Goal: Information Seeking & Learning: Learn about a topic

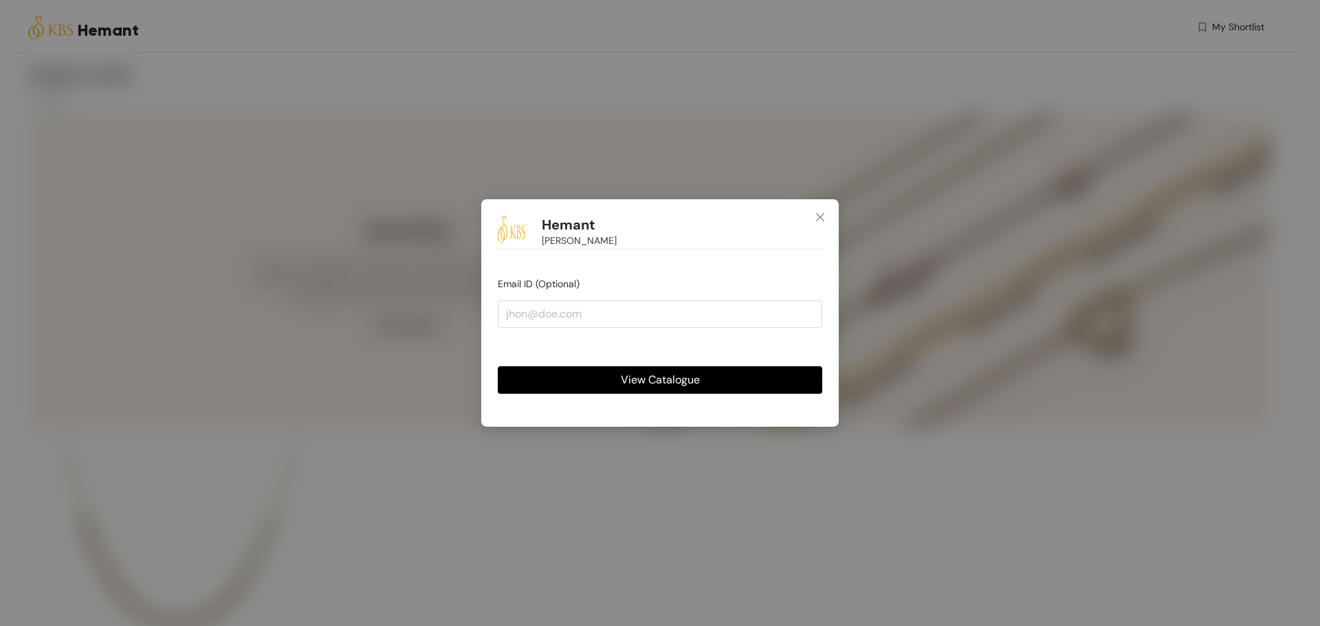
click at [712, 375] on button "View Catalogue" at bounding box center [660, 380] width 325 height 28
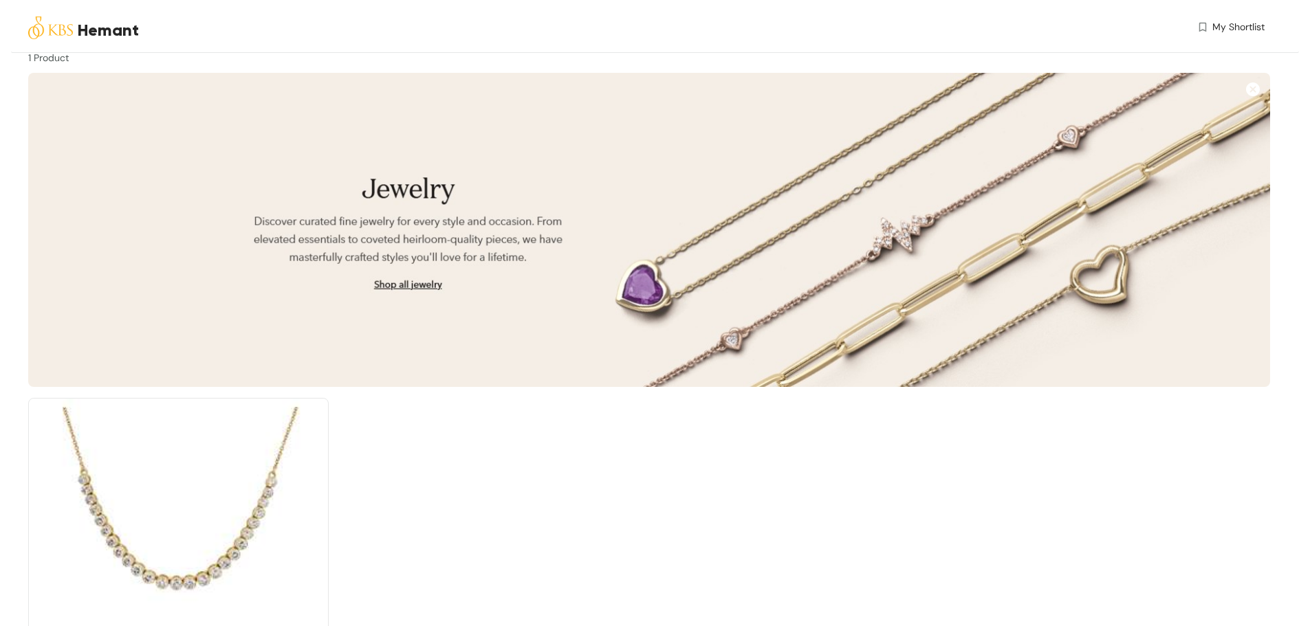
scroll to position [129, 0]
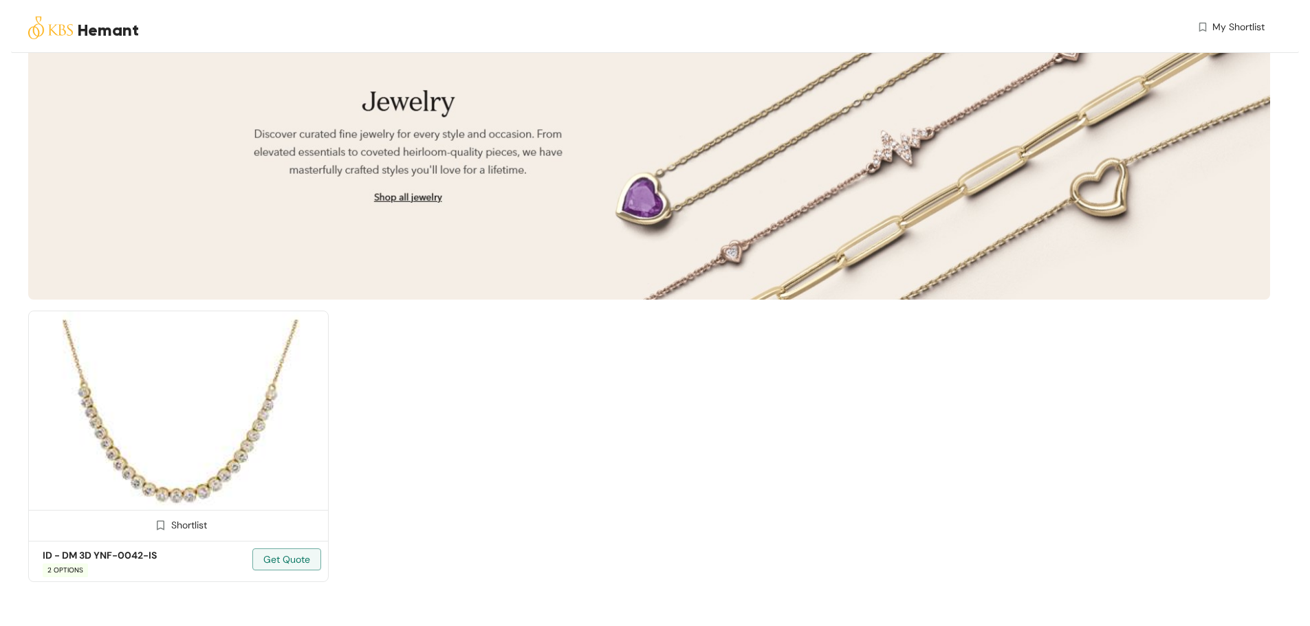
click at [69, 575] on span "2 OPTIONS" at bounding box center [65, 571] width 45 height 14
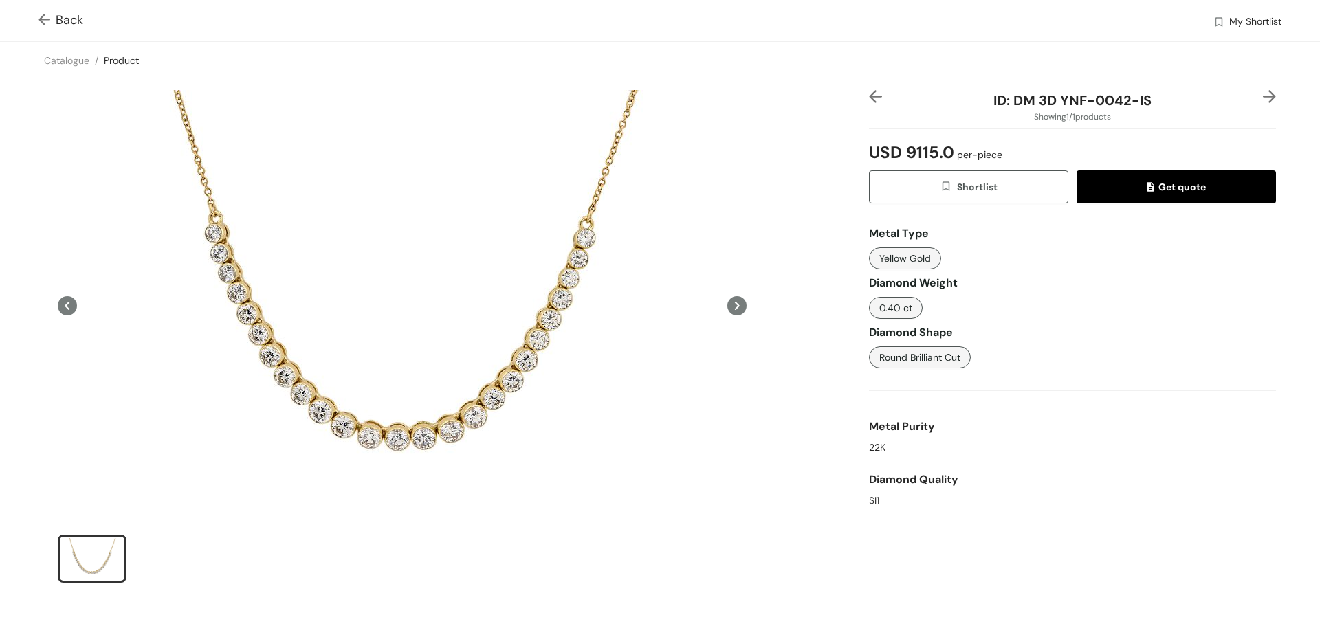
click at [732, 303] on icon at bounding box center [736, 305] width 19 height 19
click at [70, 309] on icon at bounding box center [67, 305] width 19 height 19
click at [1263, 91] on img at bounding box center [1269, 96] width 13 height 13
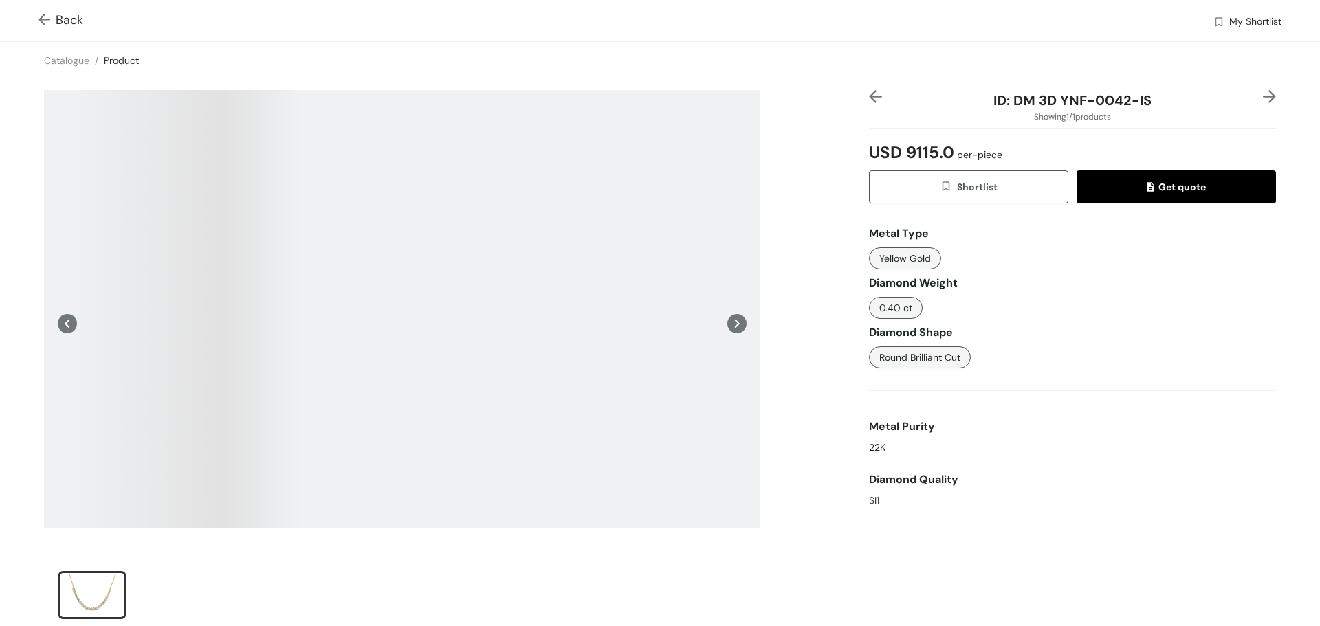
click at [869, 96] on img at bounding box center [875, 96] width 13 height 13
click at [1263, 96] on img at bounding box center [1269, 96] width 13 height 13
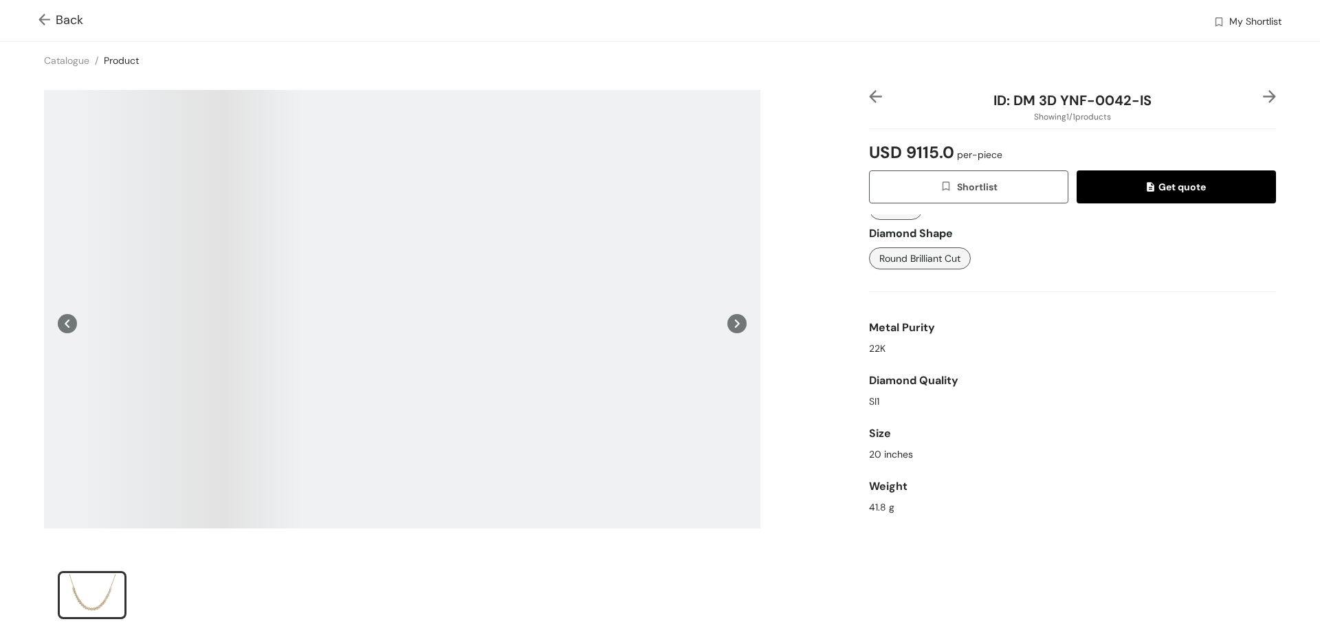
scroll to position [184, 0]
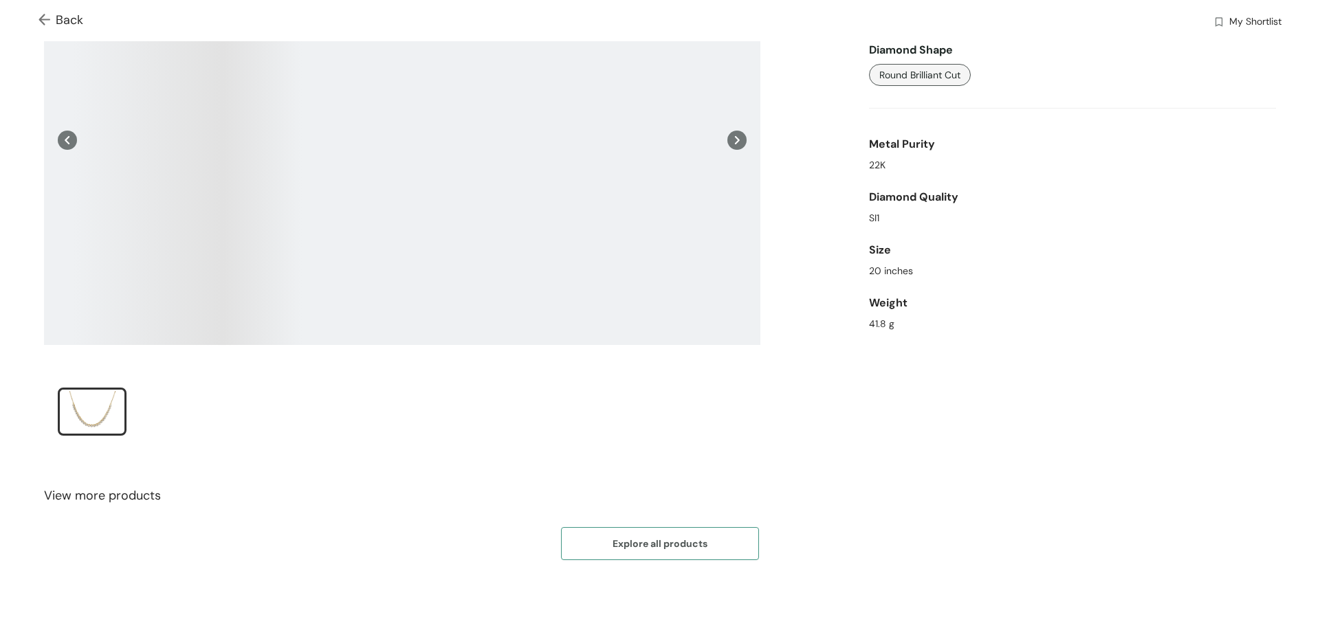
click at [710, 546] on button "Explore all products" at bounding box center [660, 543] width 198 height 33
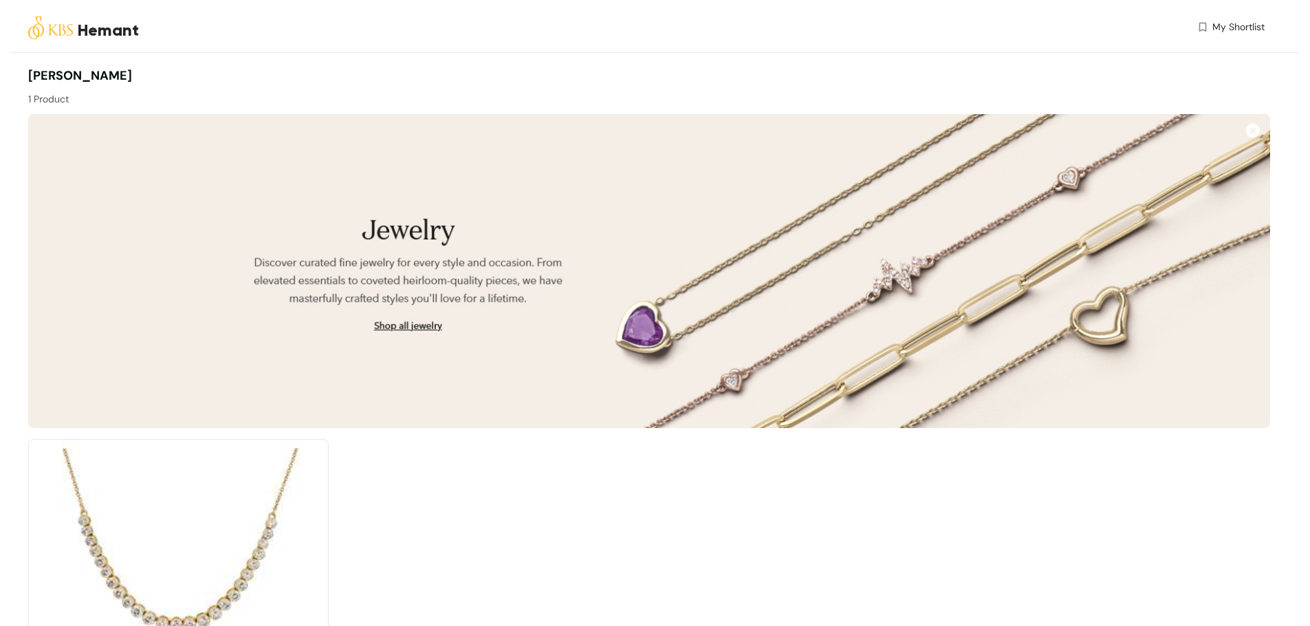
scroll to position [129, 0]
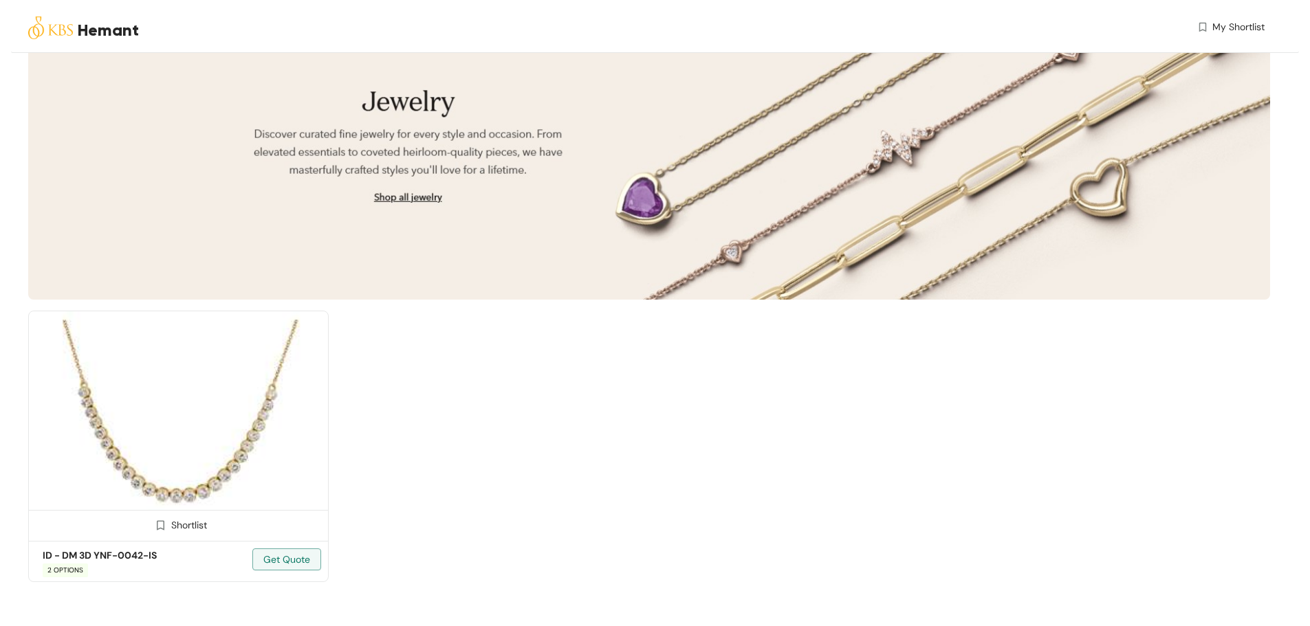
click at [168, 419] on img at bounding box center [178, 424] width 300 height 227
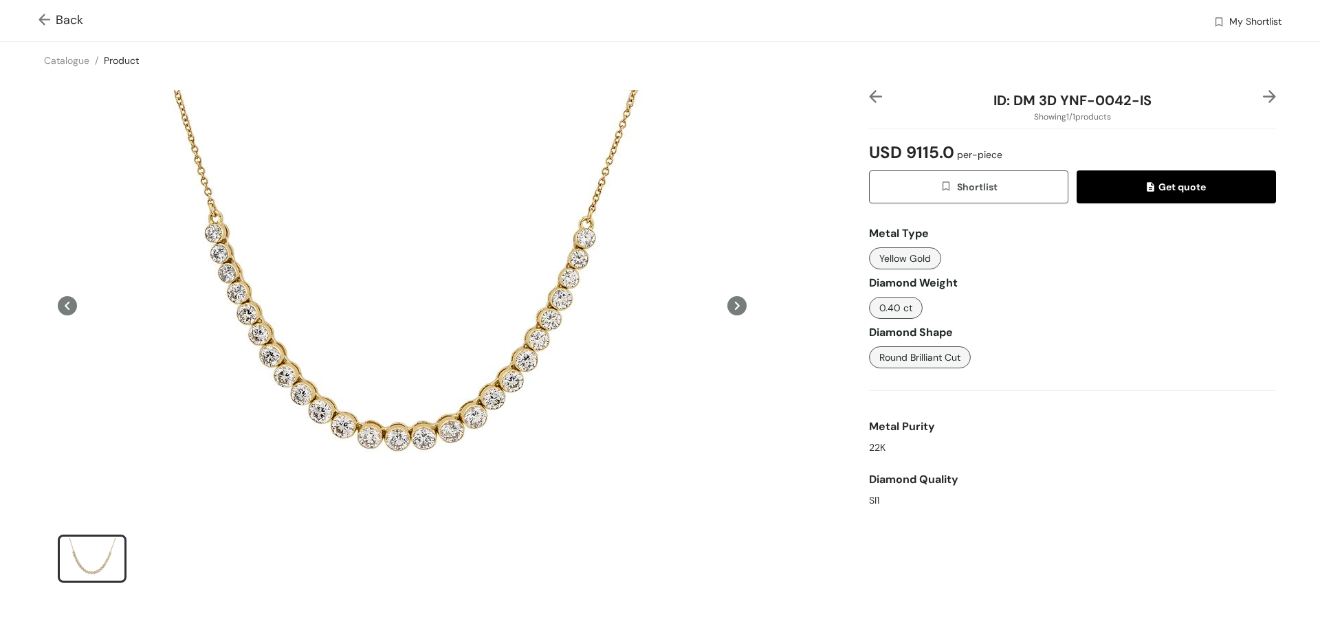
click at [49, 22] on img at bounding box center [47, 21] width 17 height 14
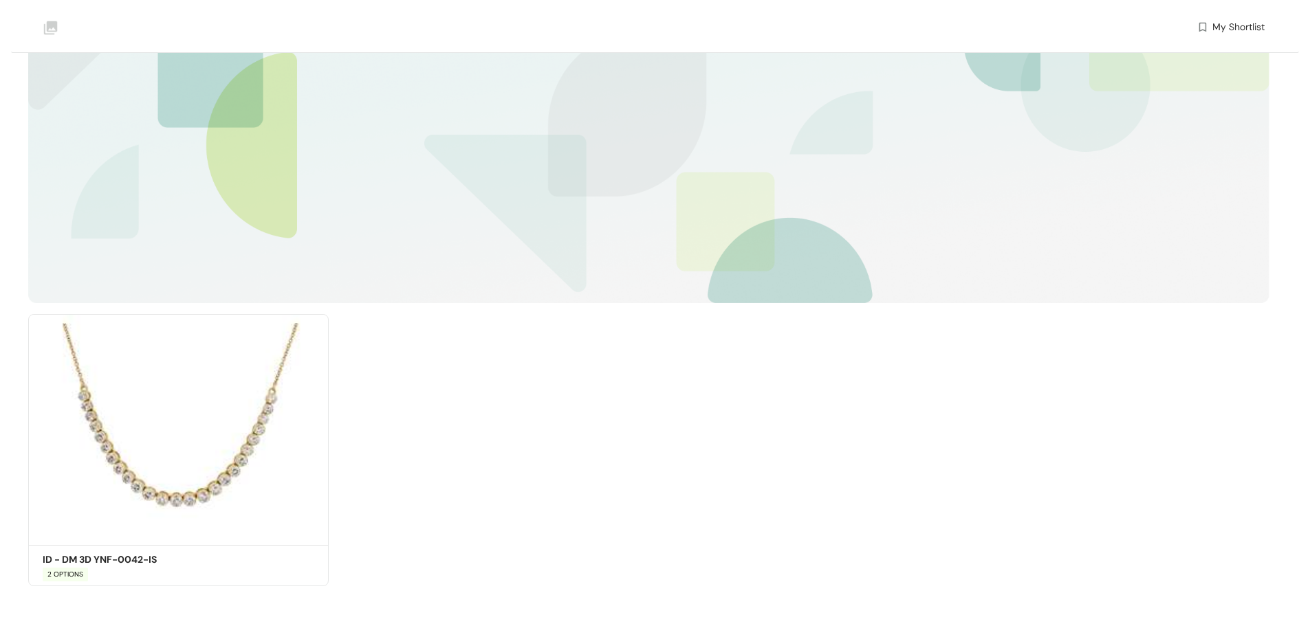
scroll to position [129, 0]
